Goal: Task Accomplishment & Management: Use online tool/utility

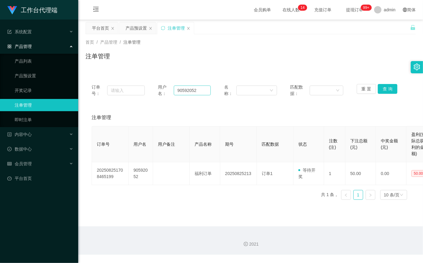
click at [194, 94] on input "90592052" at bounding box center [192, 90] width 37 height 10
click at [391, 90] on button "查 询" at bounding box center [387, 89] width 20 height 10
click at [200, 93] on input "Mandyng1166" at bounding box center [192, 90] width 37 height 10
click at [200, 92] on input "Mandyng1166" at bounding box center [192, 90] width 37 height 10
paste input "Tracywcs"
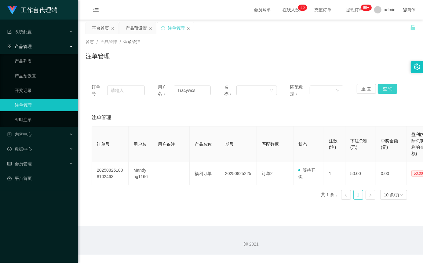
click at [386, 86] on button "查 询" at bounding box center [387, 89] width 20 height 10
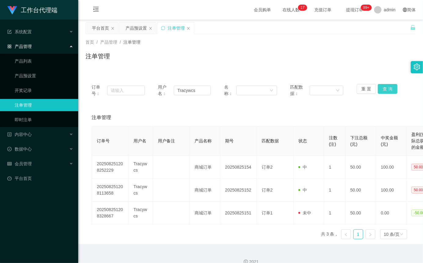
click at [383, 88] on button "查 询" at bounding box center [387, 89] width 20 height 10
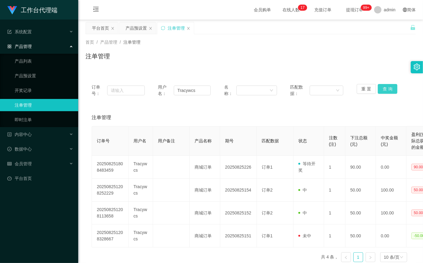
drag, startPoint x: 382, startPoint y: 94, endPoint x: 384, endPoint y: 90, distance: 3.9
click at [382, 94] on div "重 置 查 询" at bounding box center [382, 90] width 53 height 13
click at [384, 89] on button "查 询" at bounding box center [387, 89] width 20 height 10
click at [198, 88] on input "Tracywcs" at bounding box center [192, 90] width 37 height 10
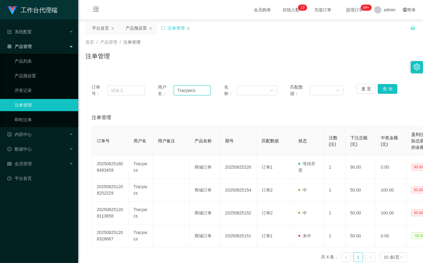
paste input "90592052"
type input "90592052"
click at [386, 88] on button "查 询" at bounding box center [387, 89] width 20 height 10
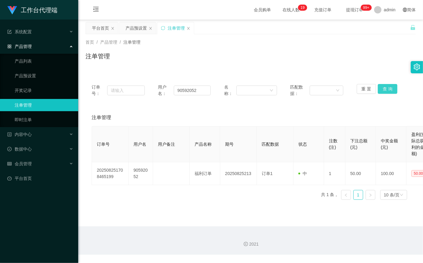
click at [386, 88] on button "查 询" at bounding box center [387, 89] width 20 height 10
click at [386, 88] on div "重 置 查 询" at bounding box center [382, 90] width 53 height 13
click at [386, 88] on button "查 询" at bounding box center [387, 89] width 20 height 10
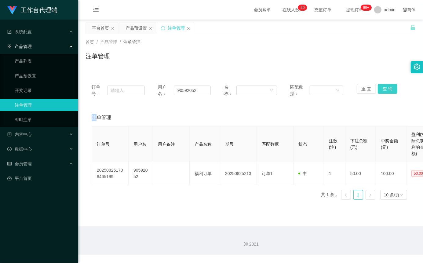
click at [386, 88] on button "查 询" at bounding box center [387, 89] width 20 height 10
click at [386, 88] on div "重 置 查 询" at bounding box center [382, 90] width 53 height 13
drag, startPoint x: 191, startPoint y: 88, endPoint x: 150, endPoint y: 88, distance: 41.5
click at [152, 88] on div "订单号： 用户名： 90592052 名称： 匹配数据： 重 置 查 询" at bounding box center [251, 90] width 318 height 13
drag, startPoint x: 364, startPoint y: 89, endPoint x: 226, endPoint y: 90, distance: 138.5
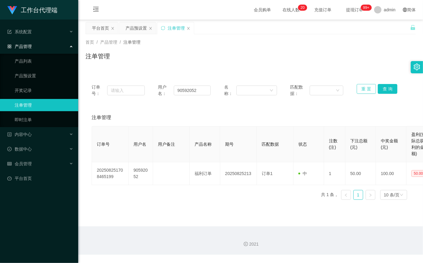
click at [364, 89] on button "重 置" at bounding box center [366, 89] width 20 height 10
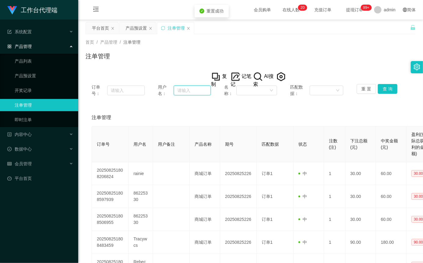
click at [195, 91] on input "text" at bounding box center [192, 90] width 37 height 10
paste input "90592052"
type input "90592052"
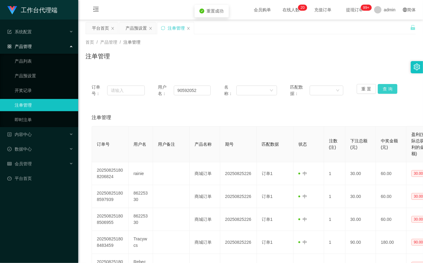
click at [381, 89] on button "查 询" at bounding box center [387, 89] width 20 height 10
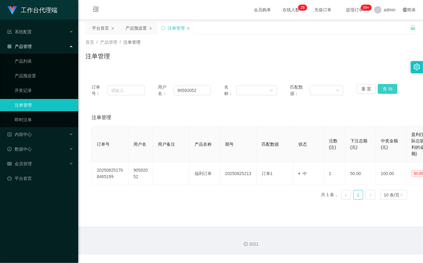
click at [386, 89] on button "查 询" at bounding box center [387, 89] width 20 height 10
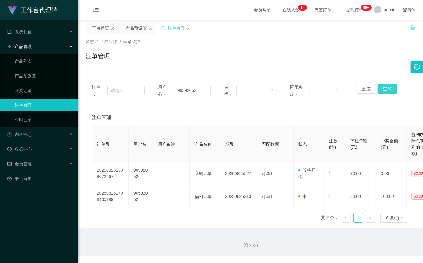
click at [384, 90] on button "查 询" at bounding box center [387, 89] width 20 height 10
